Goal: Information Seeking & Learning: Check status

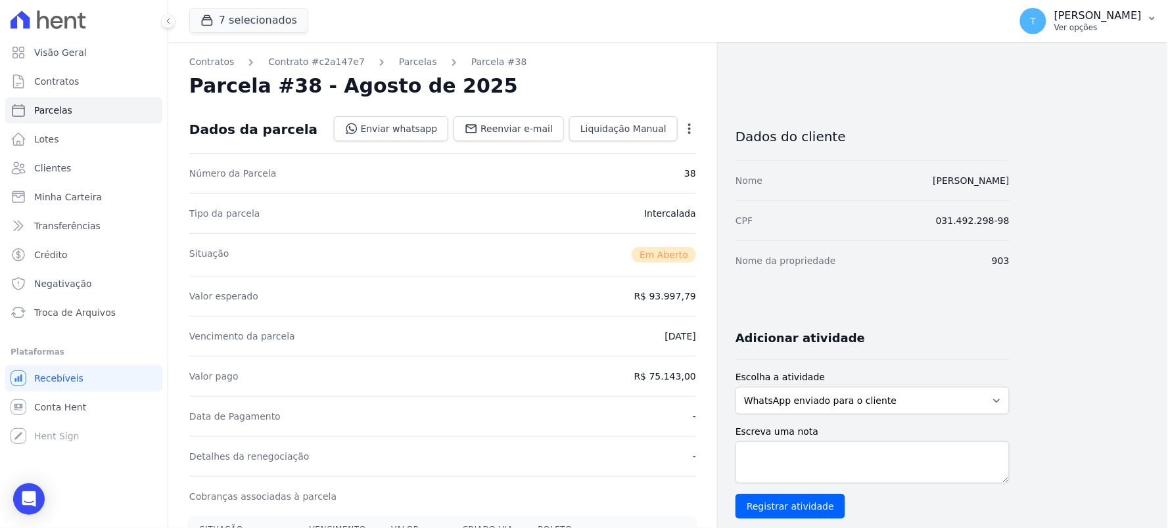
click at [1057, 33] on div "T [PERSON_NAME] Ver opções" at bounding box center [1081, 21] width 122 height 26
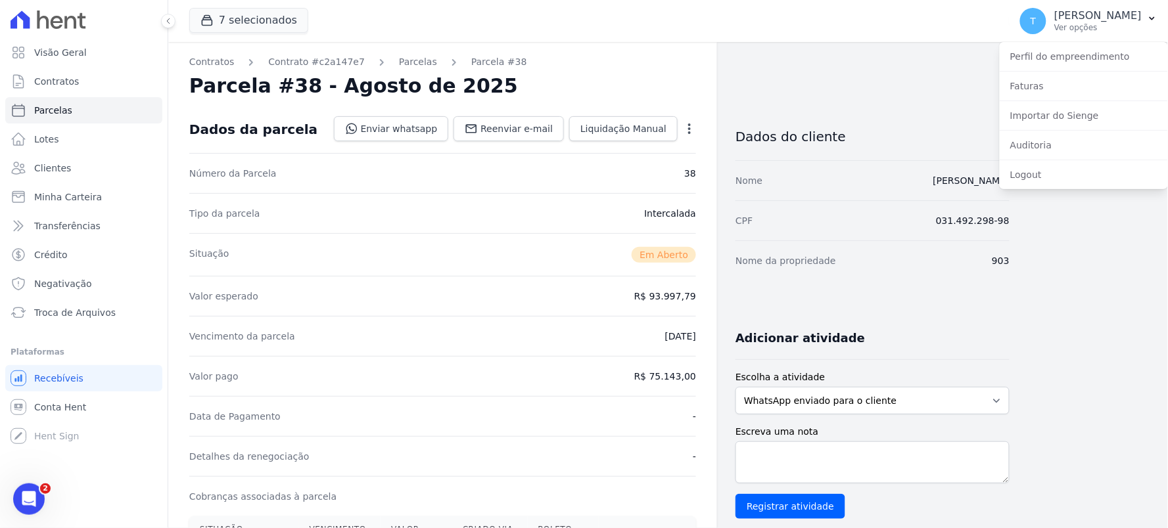
drag, startPoint x: 1114, startPoint y: 369, endPoint x: 1037, endPoint y: 361, distance: 78.0
click at [1114, 369] on div "Contratos Contrato #c2a147e7 Parcelas Parcela #38 Parcela #38 - Agosto de 2025 …" at bounding box center [657, 466] width 979 height 848
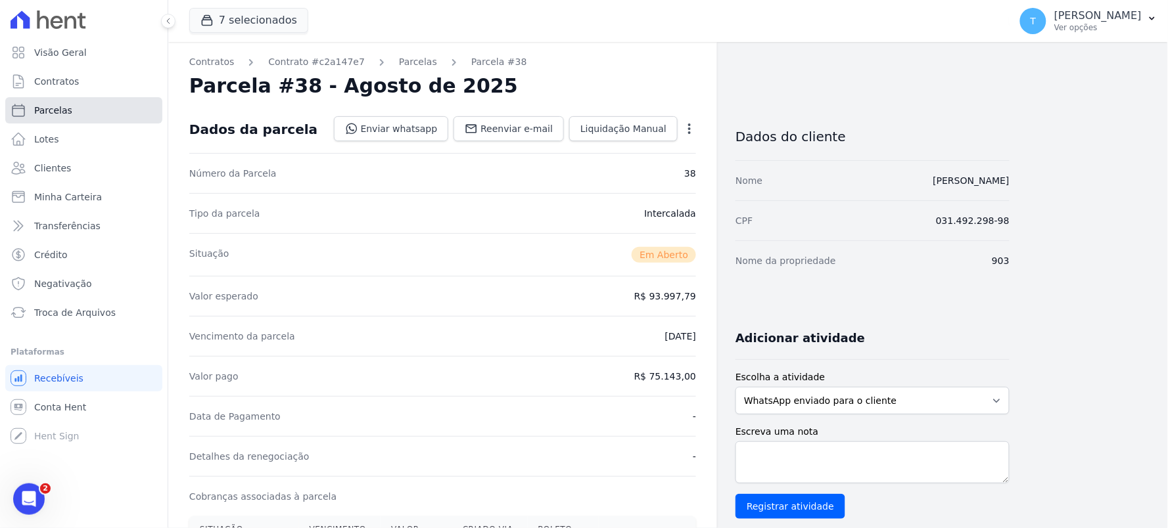
click at [80, 104] on link "Parcelas" at bounding box center [83, 110] width 157 height 26
select select
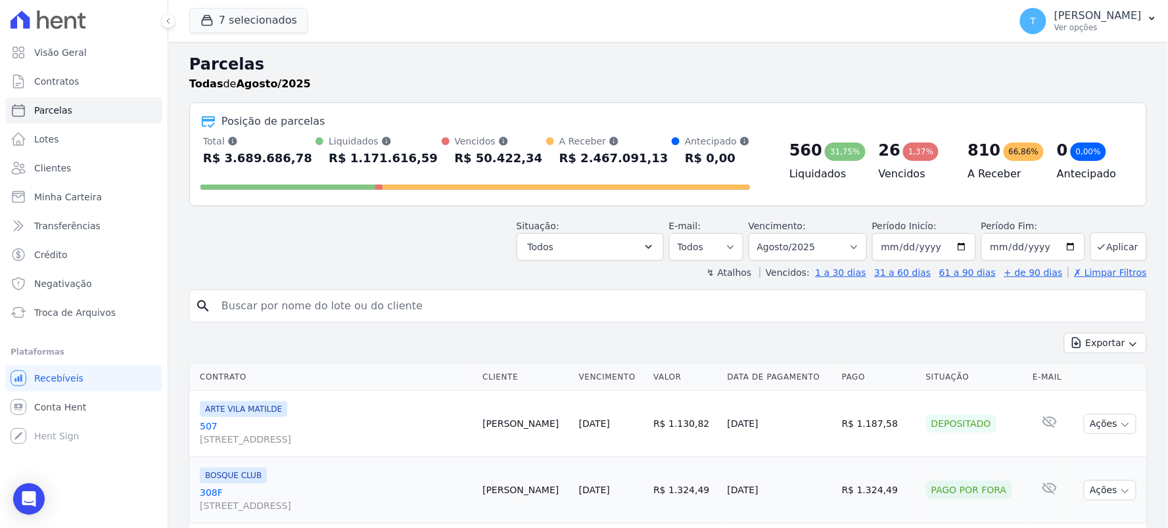
click at [370, 296] on input "search" at bounding box center [677, 306] width 927 height 26
type input "a"
type input "dayana"
select select
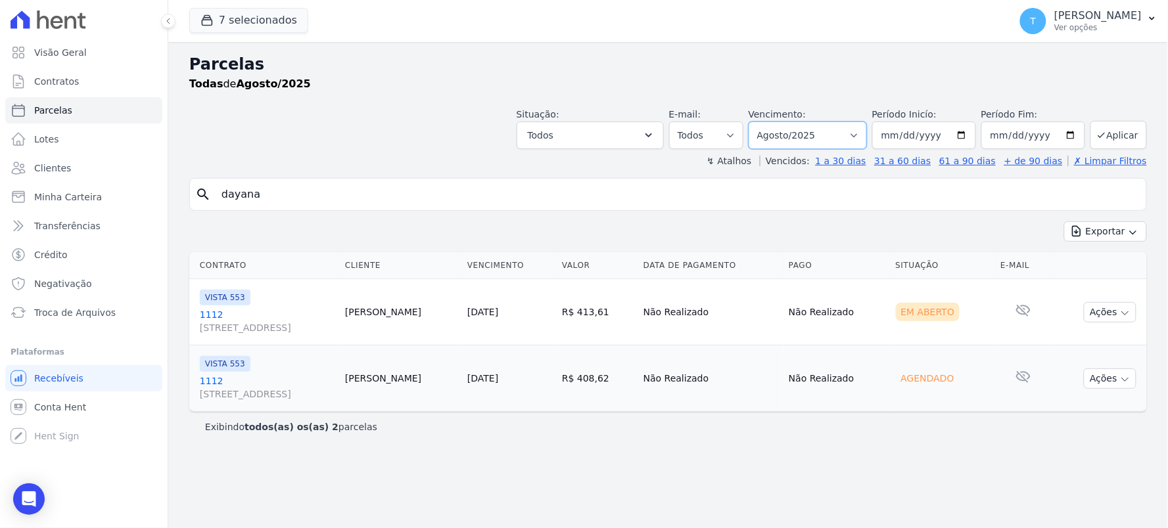
click at [867, 135] on select "Filtrar por período ──────── Todos os meses Julho/2017 Agosto/2017 Setembro/201…" at bounding box center [808, 136] width 118 height 28
select select "07/2025"
click at [766, 122] on select "Filtrar por período ──────── Todos os meses Julho/2017 Agosto/2017 Setembro/201…" at bounding box center [808, 136] width 118 height 28
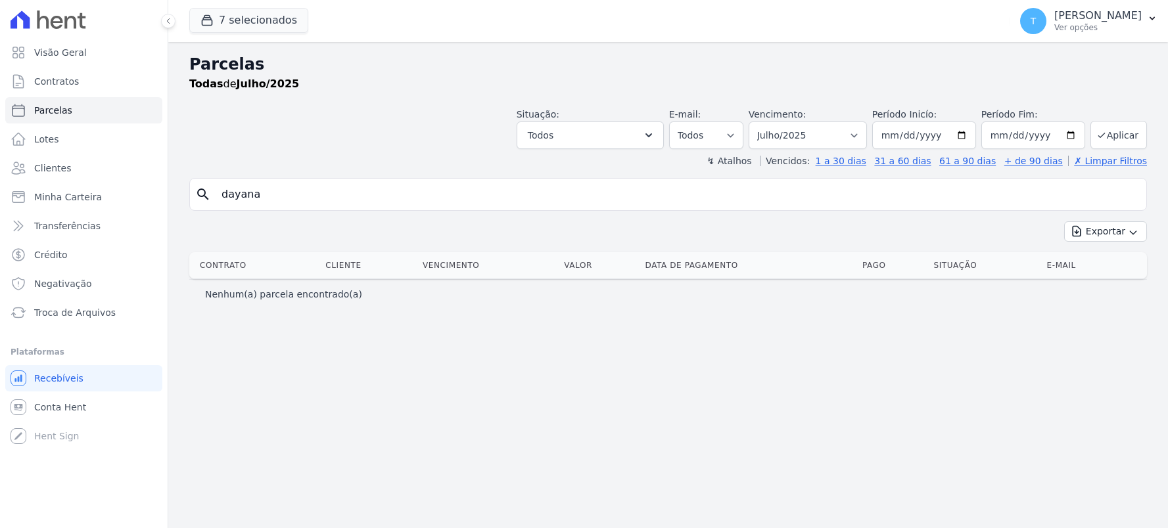
select select
click at [521, 197] on input "dayana" at bounding box center [677, 194] width 927 height 26
click at [862, 133] on select "Filtrar por período ──────── Todos os meses Julho/2017 Agosto/2017 Setembro/201…" at bounding box center [808, 136] width 118 height 28
select select "08/2017"
click at [766, 122] on select "Filtrar por período ──────── Todos os meses Julho/2017 Agosto/2017 Setembro/201…" at bounding box center [808, 136] width 118 height 28
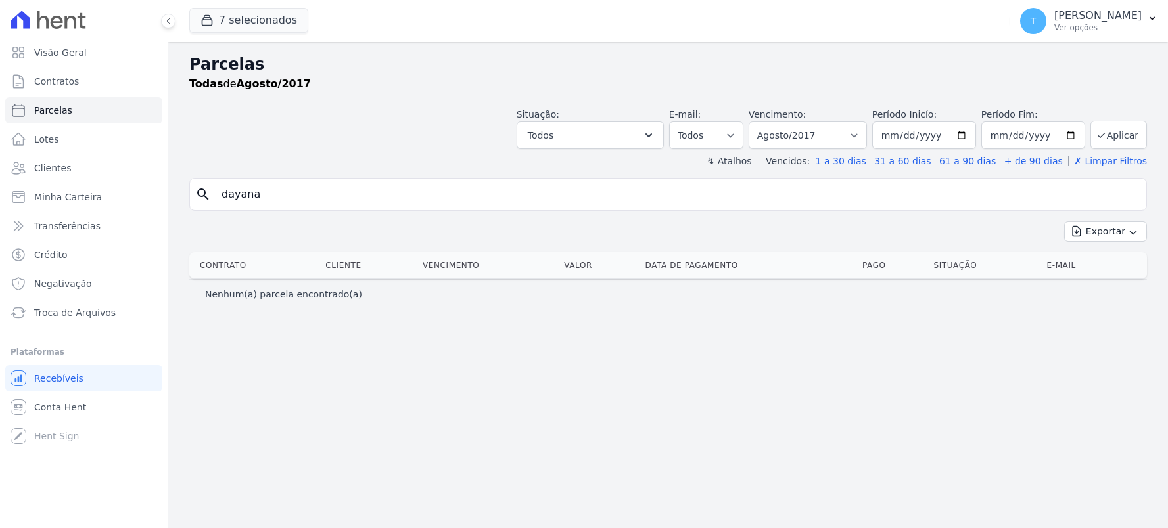
select select
click at [503, 196] on input "dayana" at bounding box center [677, 194] width 927 height 26
click at [858, 132] on select "Filtrar por período ──────── Todos os meses Julho/2017 Agosto/2017 Setembro/201…" at bounding box center [808, 136] width 118 height 28
click at [83, 311] on span "Troca de Arquivos" at bounding box center [75, 312] width 82 height 13
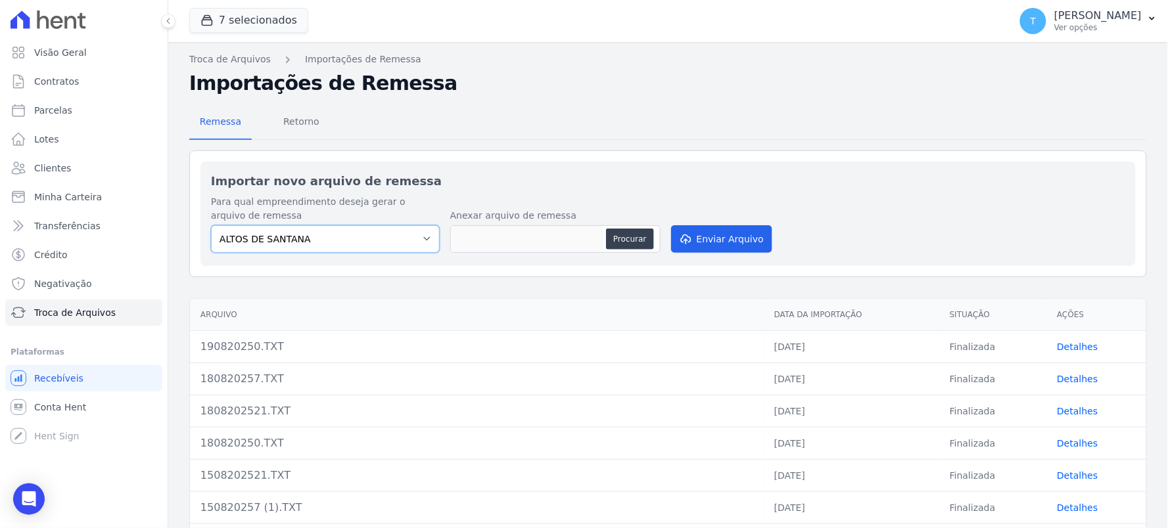
click at [340, 235] on select "ALTOS DE SANTANA Arcos Itaquera ARTE VILA MATILDE BOSQUE CLUB Inspire LINK ITAQ…" at bounding box center [325, 239] width 229 height 28
select select "f2036c47-f869-4cf7-aa49-d68e524f2024"
click at [211, 225] on select "ALTOS DE SANTANA Arcos Itaquera ARTE VILA MATILDE BOSQUE CLUB Inspire LINK ITAQ…" at bounding box center [325, 239] width 229 height 28
click at [631, 229] on button "Procurar" at bounding box center [629, 239] width 47 height 21
type input "1908202521.TXT"
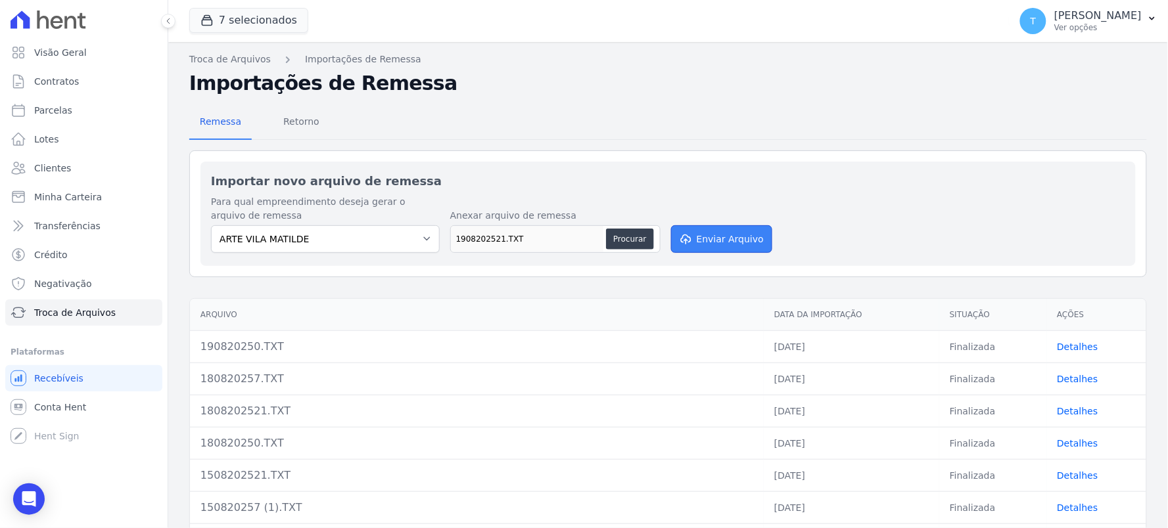
click at [732, 235] on button "Enviar Arquivo" at bounding box center [721, 239] width 101 height 28
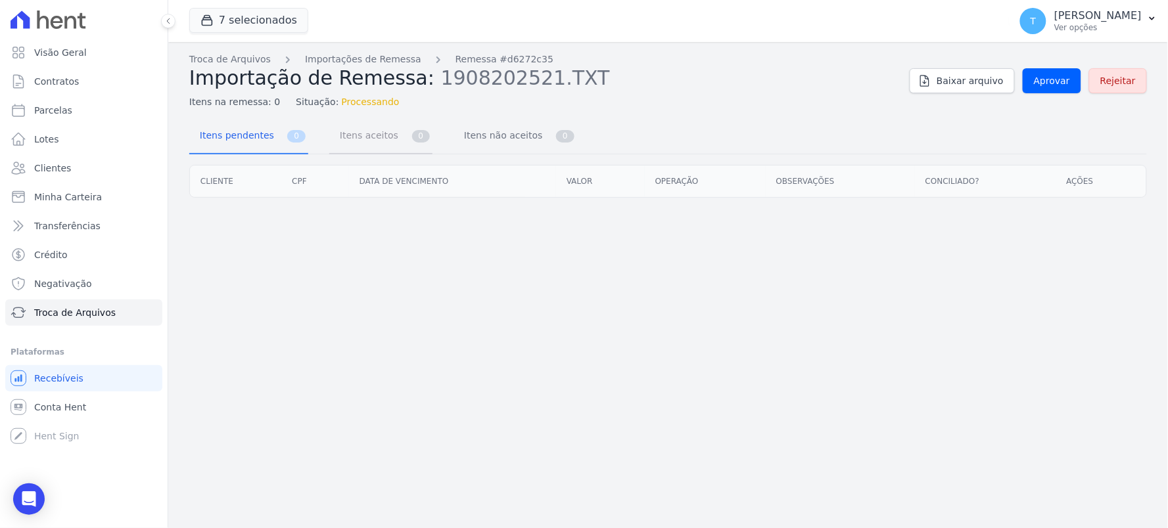
click at [377, 128] on span "Itens aceitos" at bounding box center [366, 135] width 69 height 26
click at [223, 139] on span "Itens pendentes" at bounding box center [234, 135] width 85 height 26
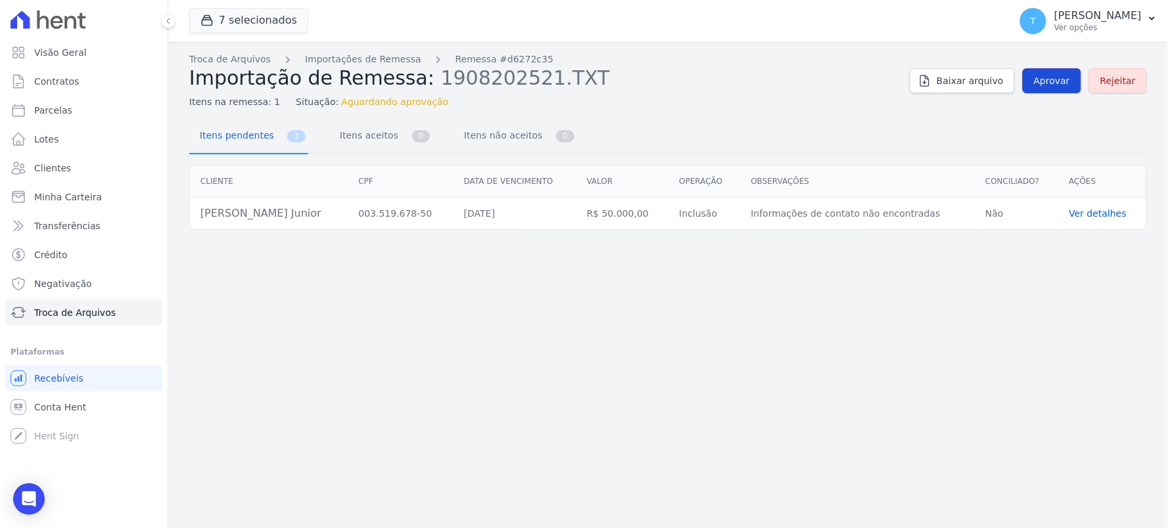
click at [1065, 83] on span "Aprovar" at bounding box center [1052, 80] width 36 height 13
click at [1056, 87] on span "Aprovar" at bounding box center [1052, 80] width 36 height 13
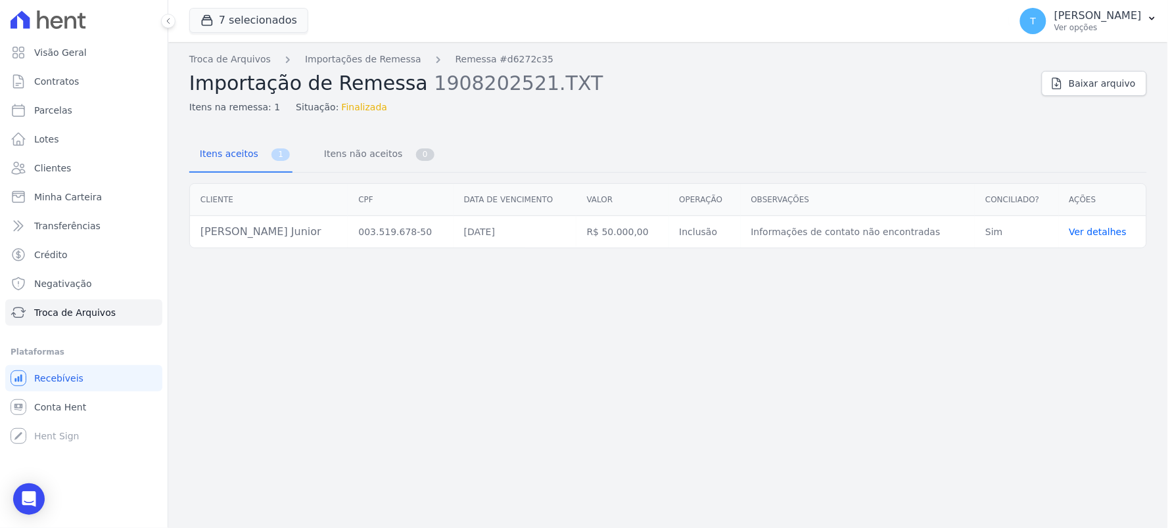
drag, startPoint x: 298, startPoint y: 225, endPoint x: 179, endPoint y: 232, distance: 119.8
click at [179, 232] on div "Cliente CPF Data de vencimento Valor Operação Observações Conciliado? Ações Car…" at bounding box center [668, 216] width 1000 height 76
drag, startPoint x: 260, startPoint y: 232, endPoint x: 325, endPoint y: 232, distance: 65.1
click at [262, 232] on td "Carlos Visconte Junior" at bounding box center [269, 232] width 158 height 32
click at [304, 226] on td "Carlos Visconte Junior" at bounding box center [269, 232] width 158 height 32
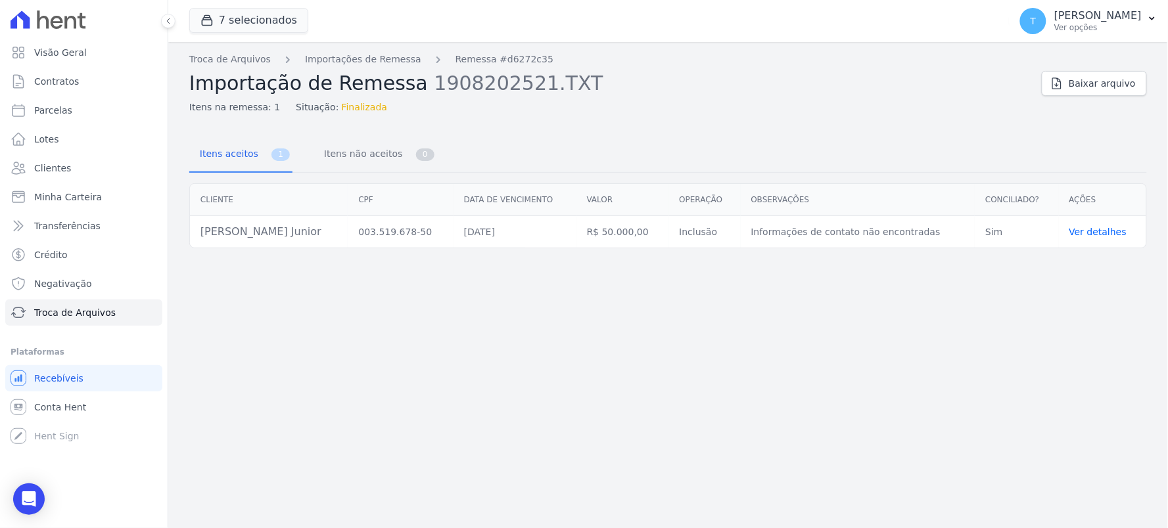
drag, startPoint x: 310, startPoint y: 231, endPoint x: 192, endPoint y: 233, distance: 117.7
click at [192, 233] on td "Carlos Visconte Junior" at bounding box center [269, 232] width 158 height 32
copy td "Carlos Visconte Junior"
click at [50, 82] on span "Contratos" at bounding box center [56, 81] width 45 height 13
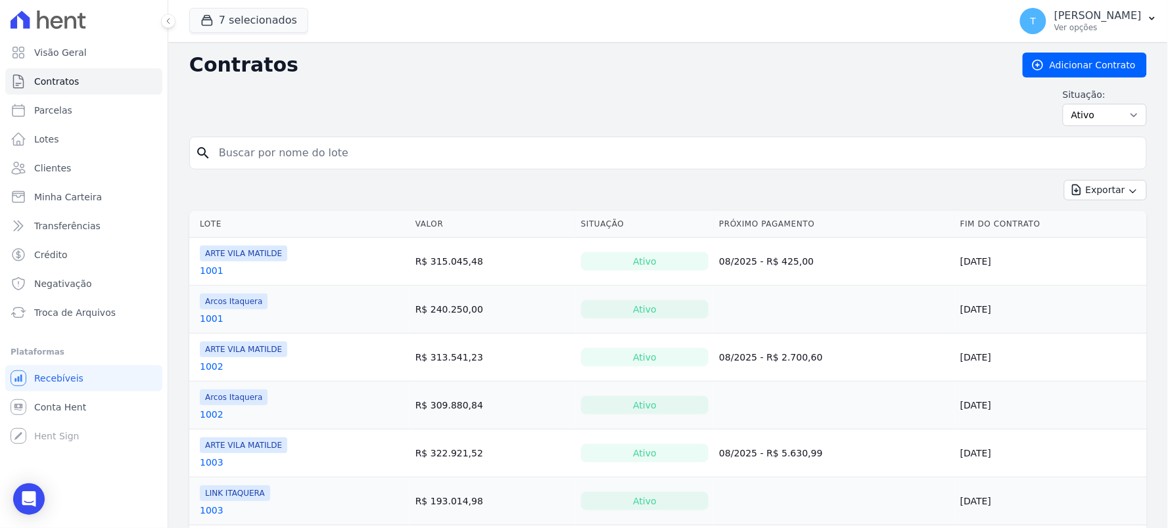
click at [340, 145] on input "search" at bounding box center [676, 153] width 930 height 26
paste input "Carlos Visconte Junior"
type input "Carlos Visconte Junior"
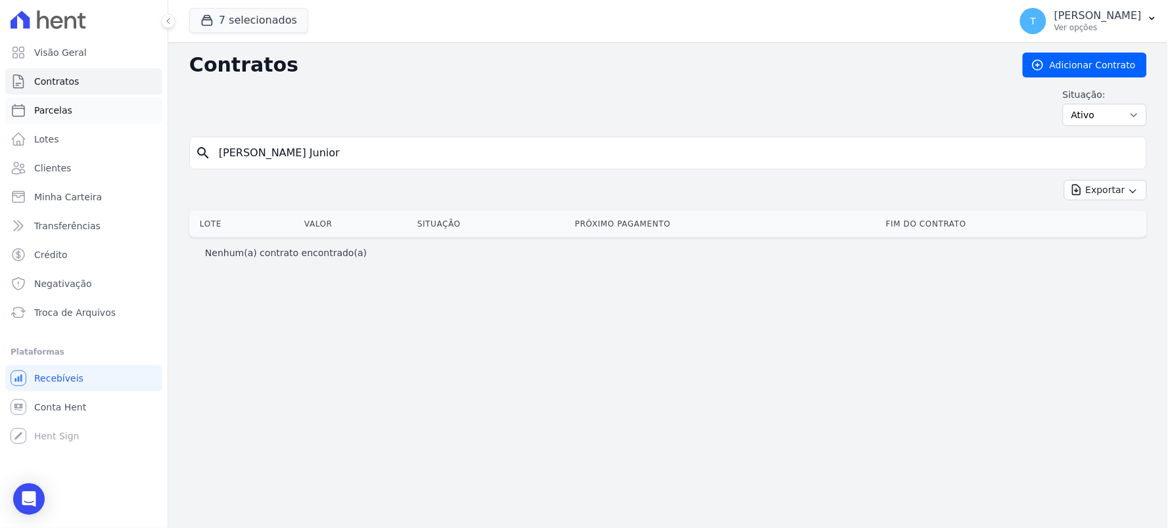
click at [41, 104] on span "Parcelas" at bounding box center [53, 110] width 38 height 13
select select
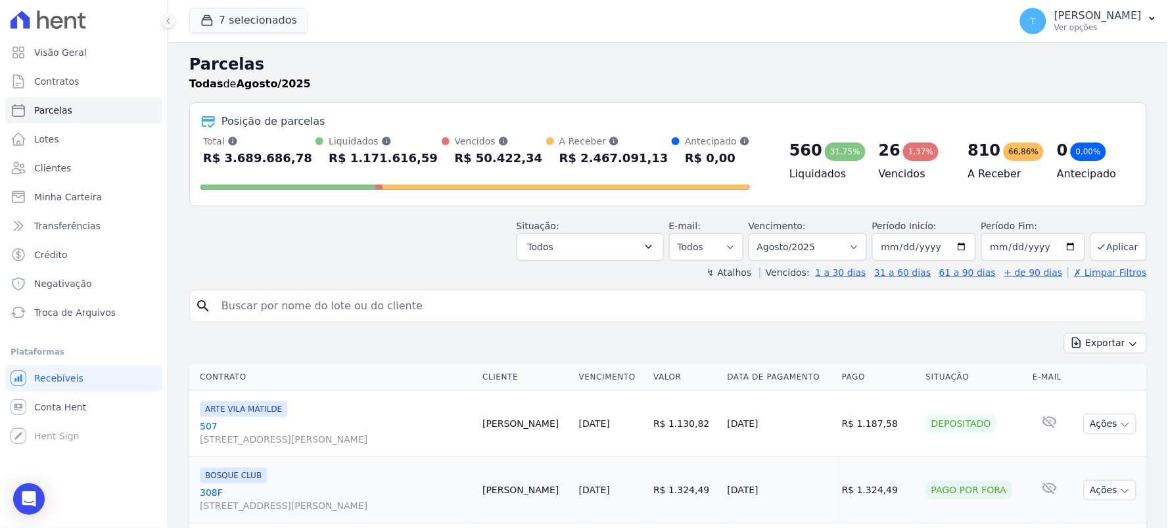
click at [384, 319] on div "search" at bounding box center [668, 306] width 958 height 33
click at [375, 310] on input "search" at bounding box center [677, 306] width 927 height 26
paste input "Carlos Visconte Junior"
type input "Carlos Visconte Junior"
select select
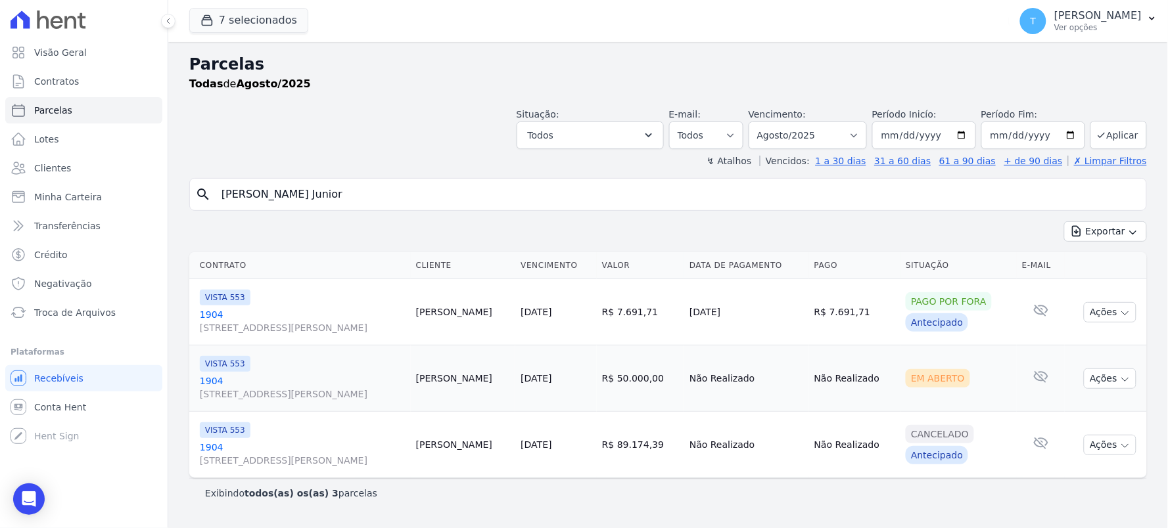
drag, startPoint x: 936, startPoint y: 502, endPoint x: 892, endPoint y: 452, distance: 67.1
click at [936, 502] on div "Exibindo todos(as) os(as) 3 parcelas" at bounding box center [668, 493] width 958 height 30
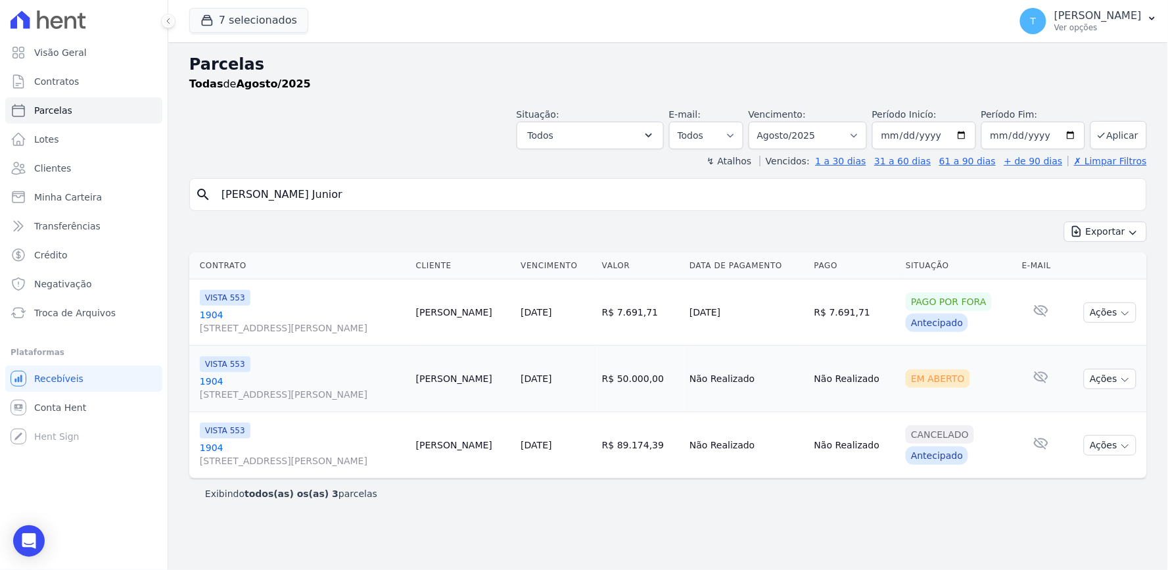
drag, startPoint x: 861, startPoint y: 531, endPoint x: 856, endPoint y: 569, distance: 37.7
click at [861, 528] on div "Parcelas Todas de Agosto/2025 Situação: Agendado Em Aberto Pago Processando Can…" at bounding box center [668, 306] width 1000 height 528
click at [1115, 380] on button "Ações" at bounding box center [1110, 379] width 53 height 20
click at [1081, 406] on link "Ver boleto" at bounding box center [1105, 409] width 126 height 24
